Goal: Information Seeking & Learning: Learn about a topic

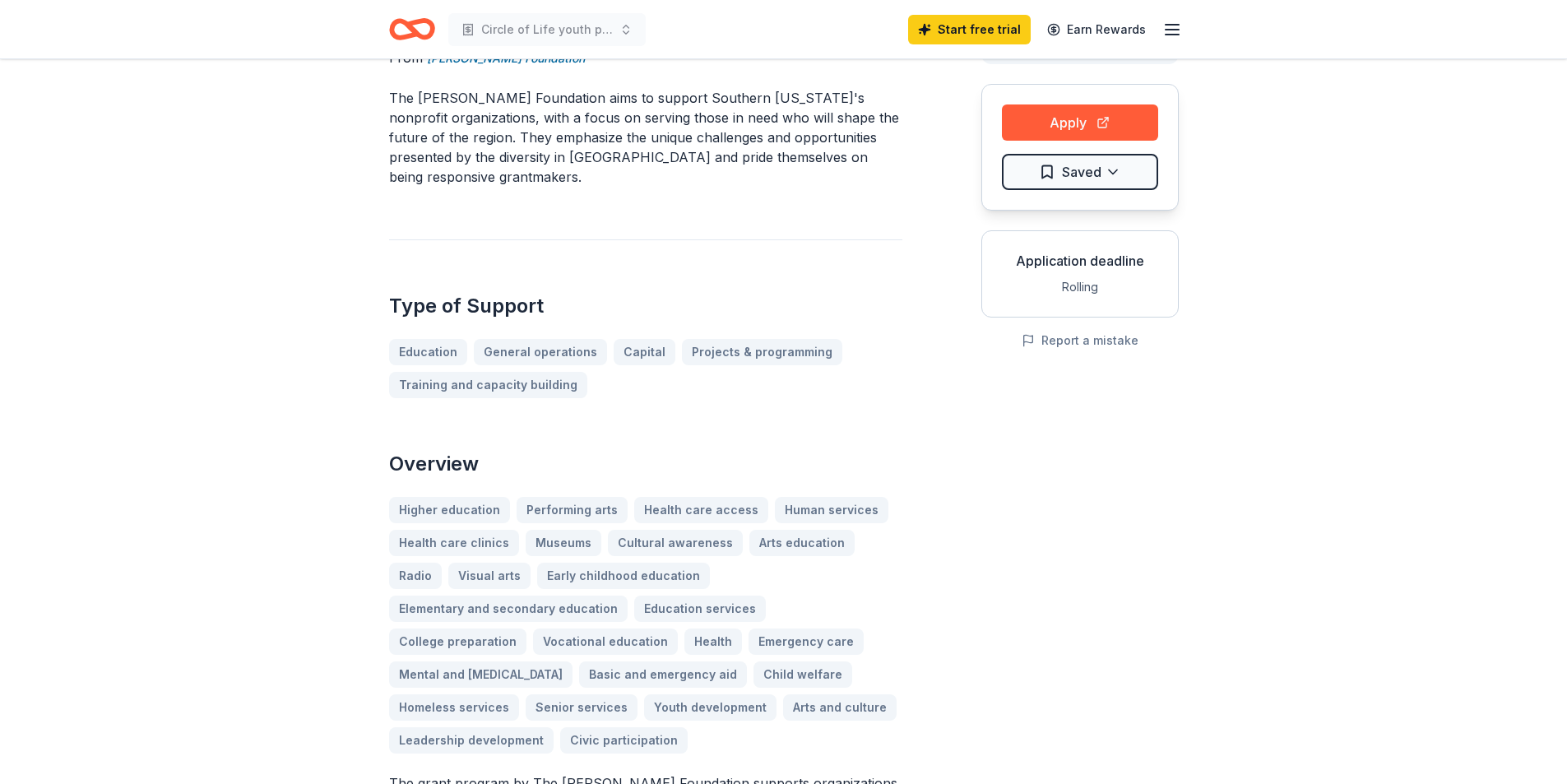
scroll to position [165, 0]
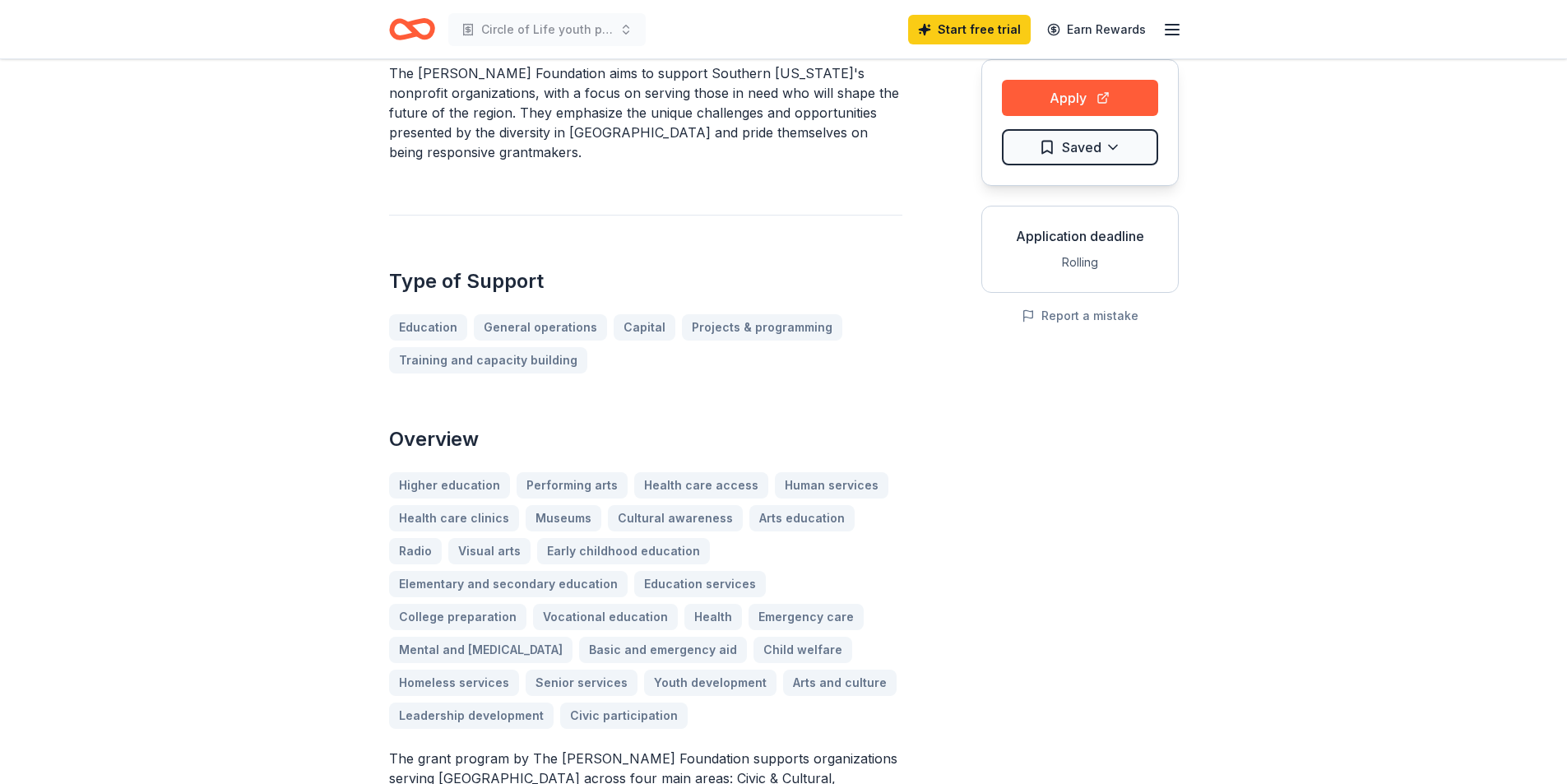
click at [796, 639] on div "Higher education Performing arts Health care access Human services Health care …" at bounding box center [646, 600] width 513 height 257
drag, startPoint x: 789, startPoint y: 649, endPoint x: 790, endPoint y: 658, distance: 9.1
click at [790, 658] on div "Higher education Performing arts Health care access Human services Health care …" at bounding box center [646, 600] width 513 height 257
click at [790, 650] on div "Higher education Performing arts Health care access Human services Health care …" at bounding box center [646, 600] width 513 height 257
click at [792, 657] on div "Higher education Performing arts Health care access Human services Health care …" at bounding box center [646, 600] width 513 height 257
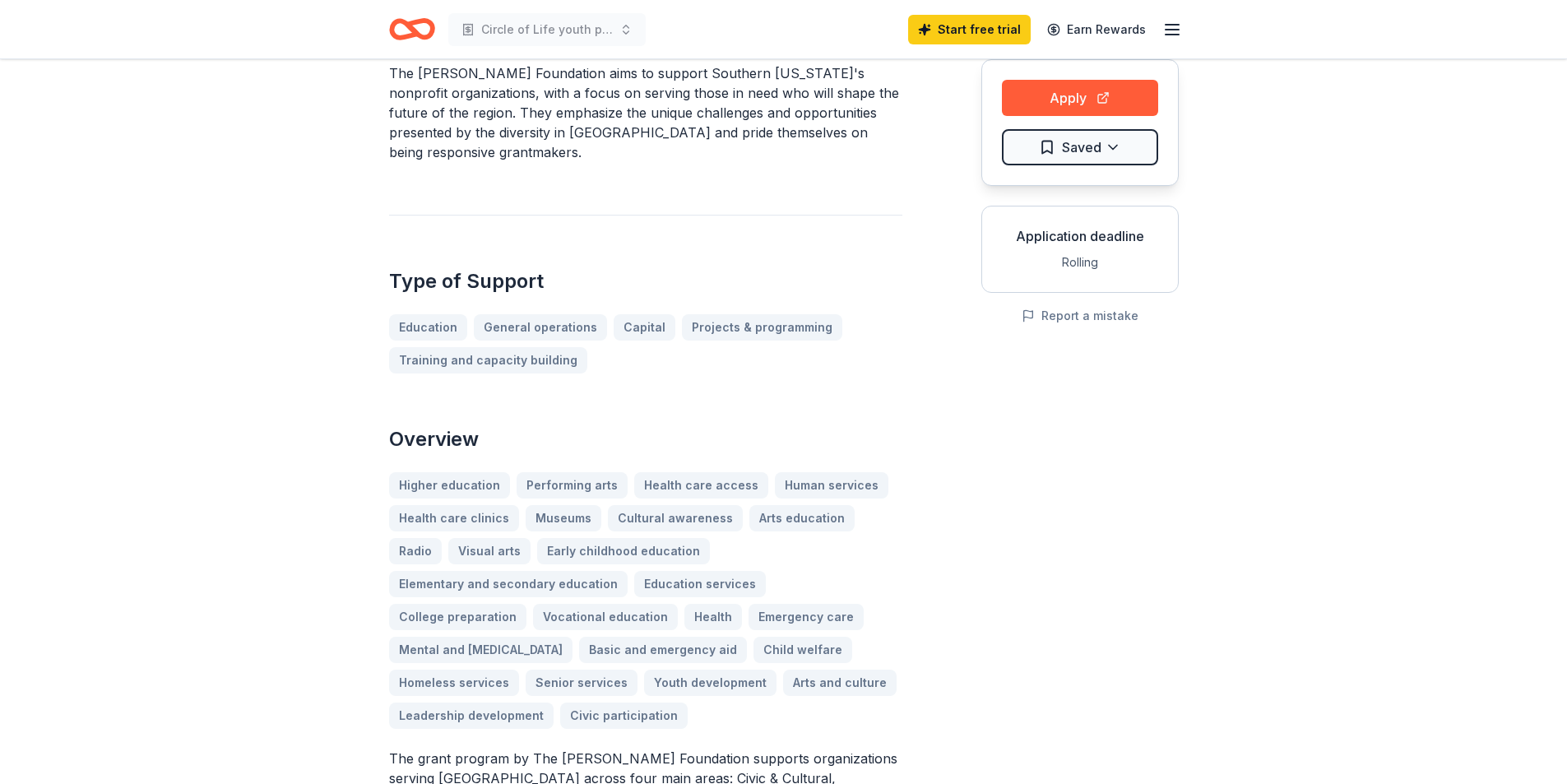
drag, startPoint x: 792, startPoint y: 653, endPoint x: 847, endPoint y: 669, distance: 57.3
click at [847, 669] on div "Higher education Performing arts Health care access Human services Health care …" at bounding box center [646, 600] width 513 height 257
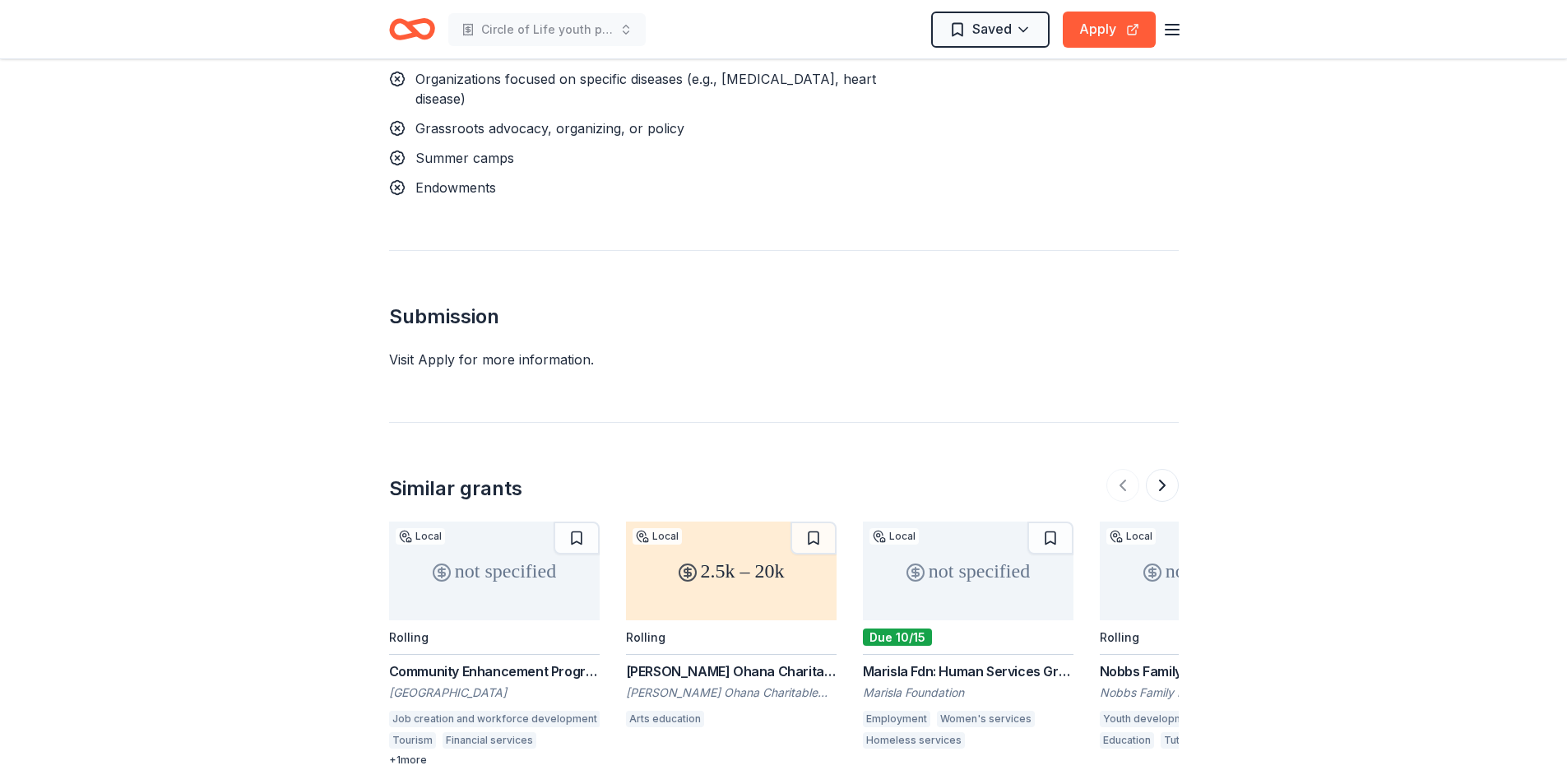
scroll to position [2138, 0]
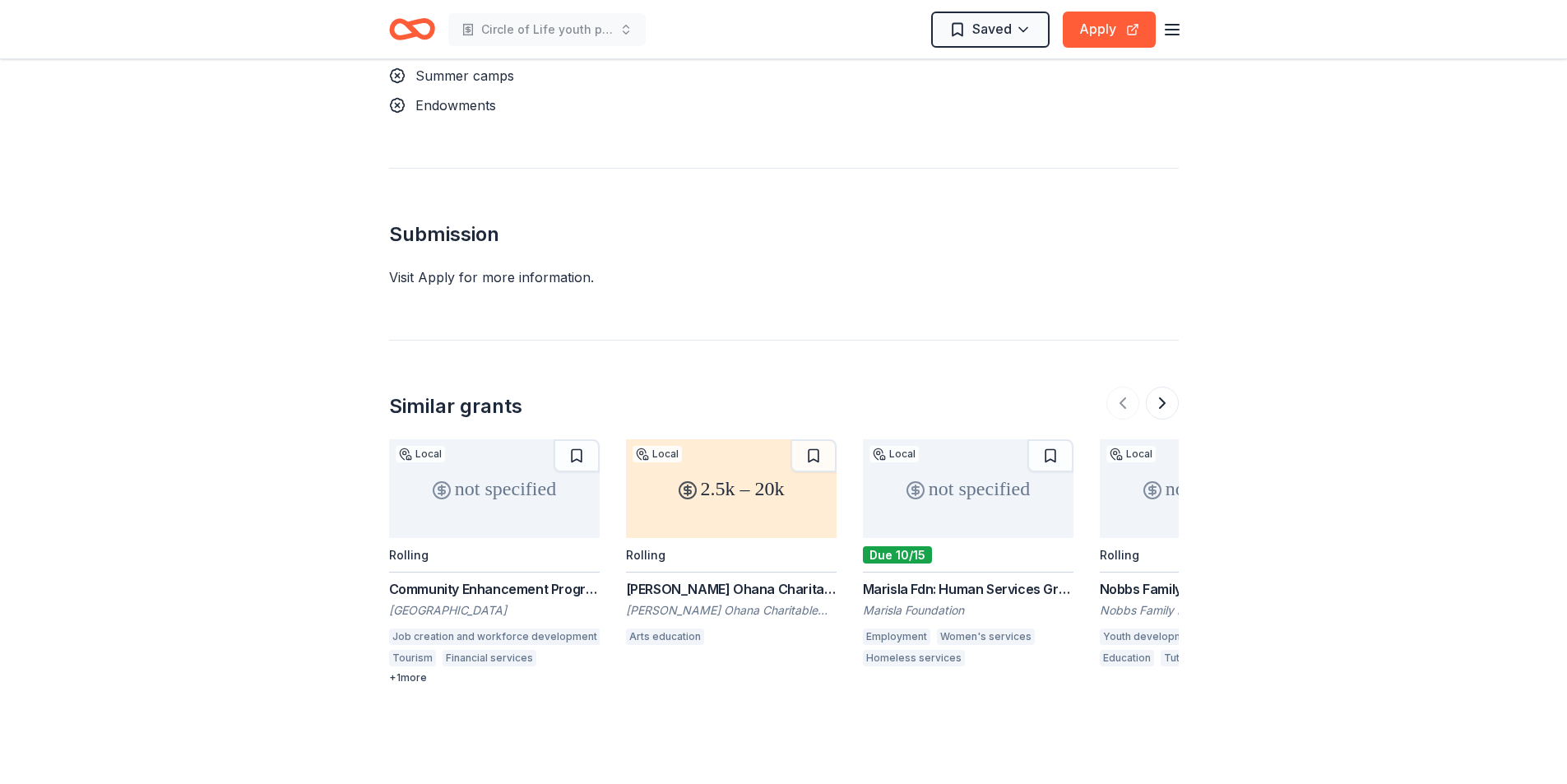
click at [570, 579] on div "Community Enhancement Program" at bounding box center [495, 589] width 210 height 20
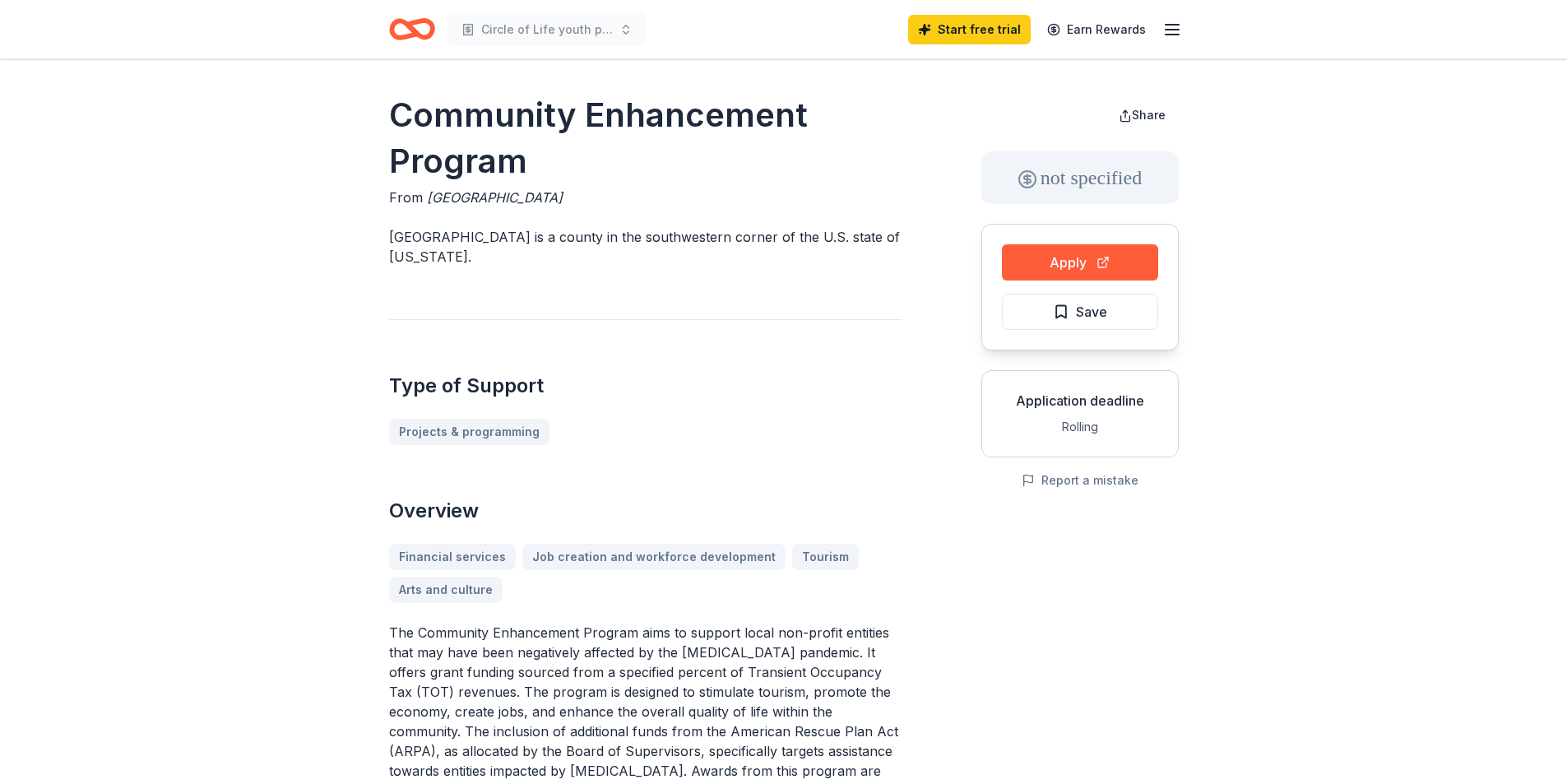
scroll to position [165, 0]
